Goal: Navigation & Orientation: Find specific page/section

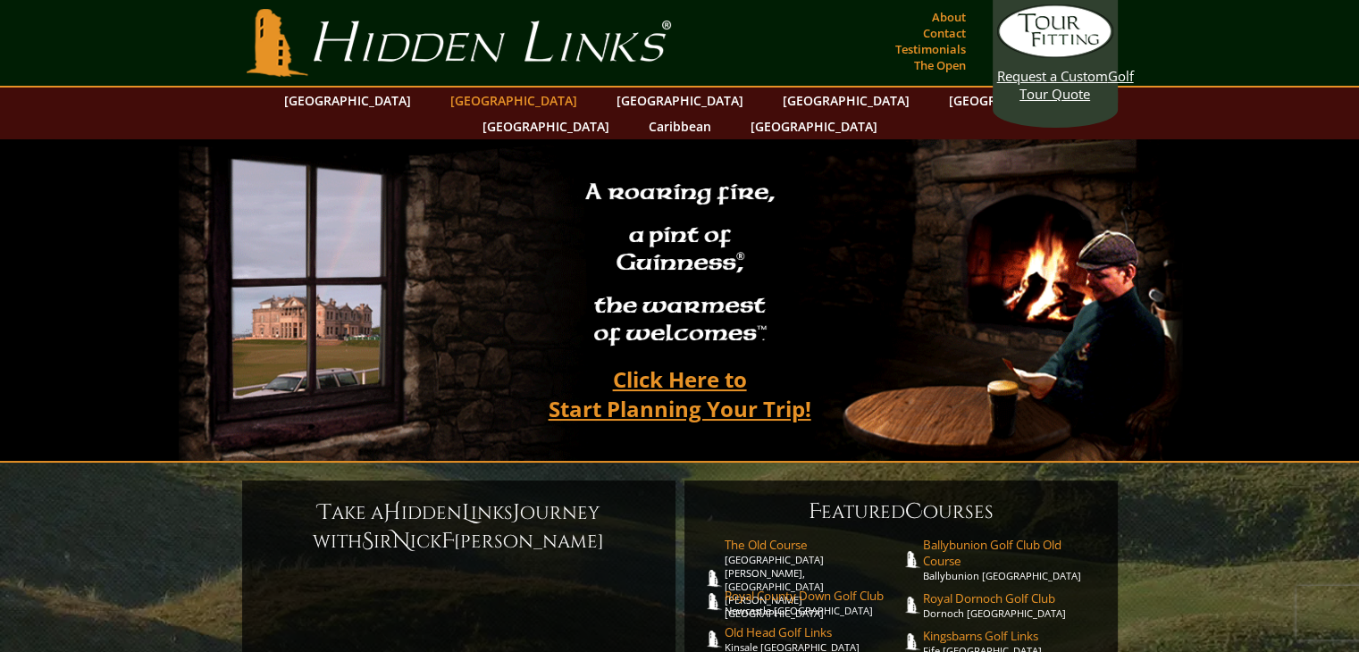
click at [475, 101] on link "[GEOGRAPHIC_DATA]" at bounding box center [513, 101] width 145 height 26
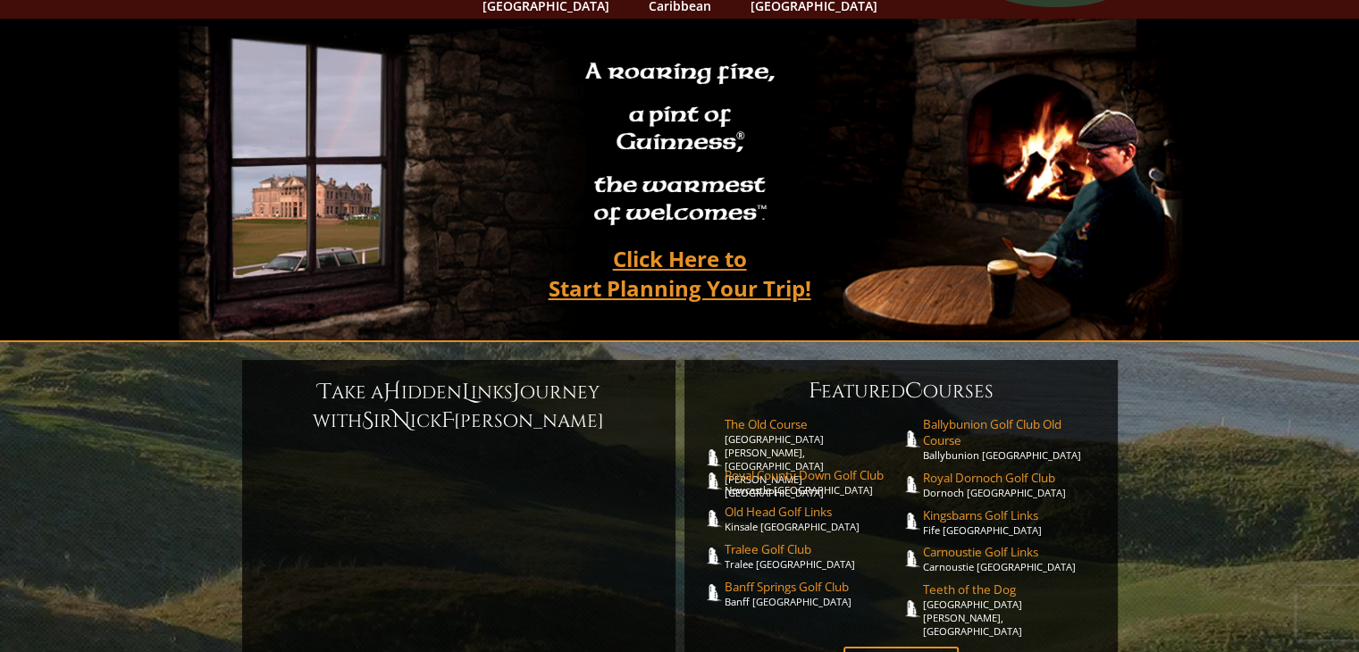
scroll to position [179, 0]
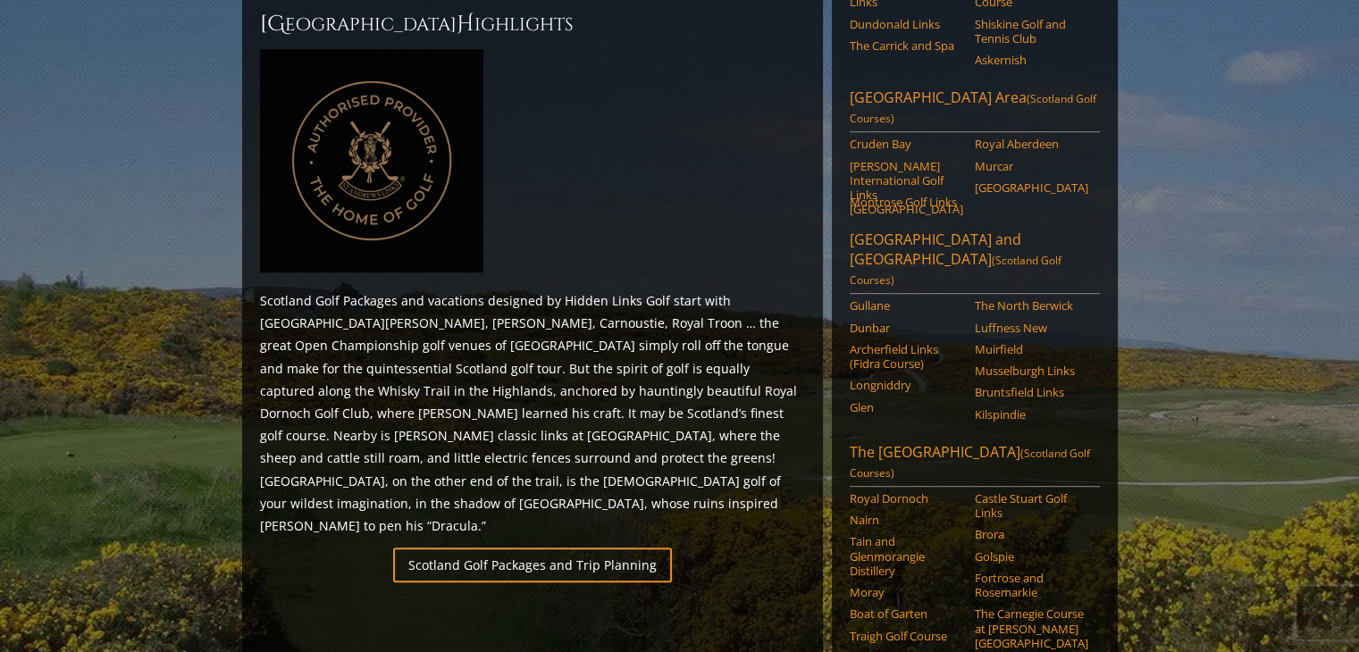
scroll to position [894, 0]
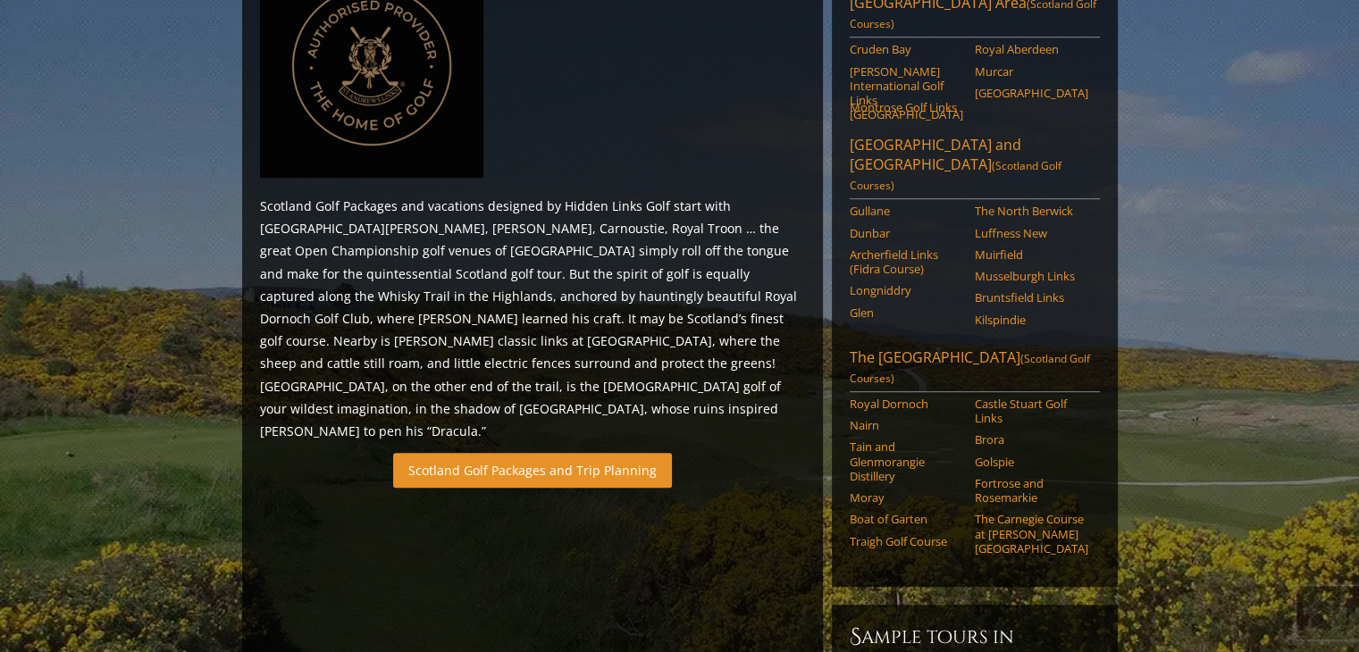
click at [478, 453] on link "Scotland Golf Packages and Trip Planning" at bounding box center [532, 470] width 279 height 35
